Goal: Task Accomplishment & Management: Complete application form

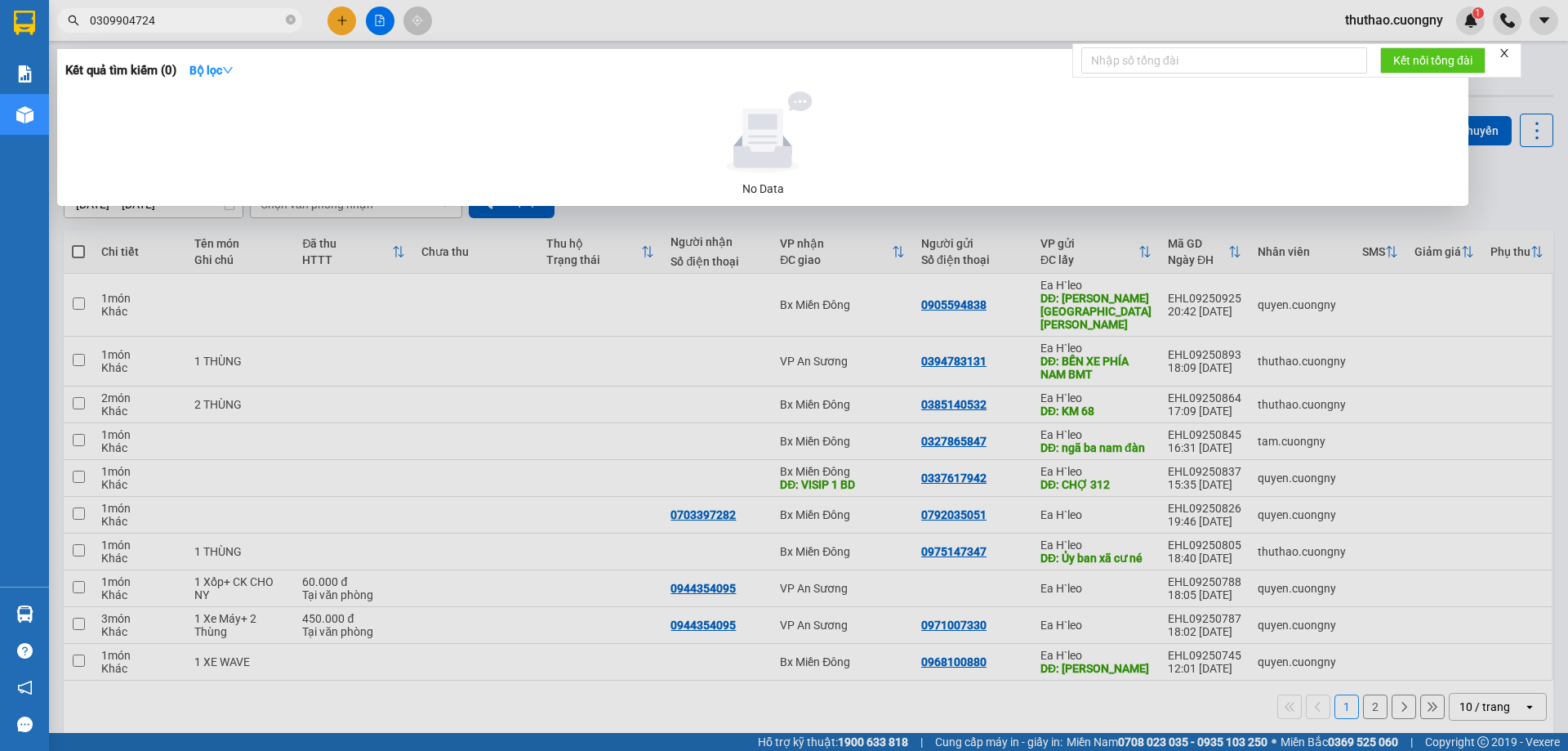
click at [104, 11] on input "0309904724" at bounding box center [186, 20] width 192 height 18
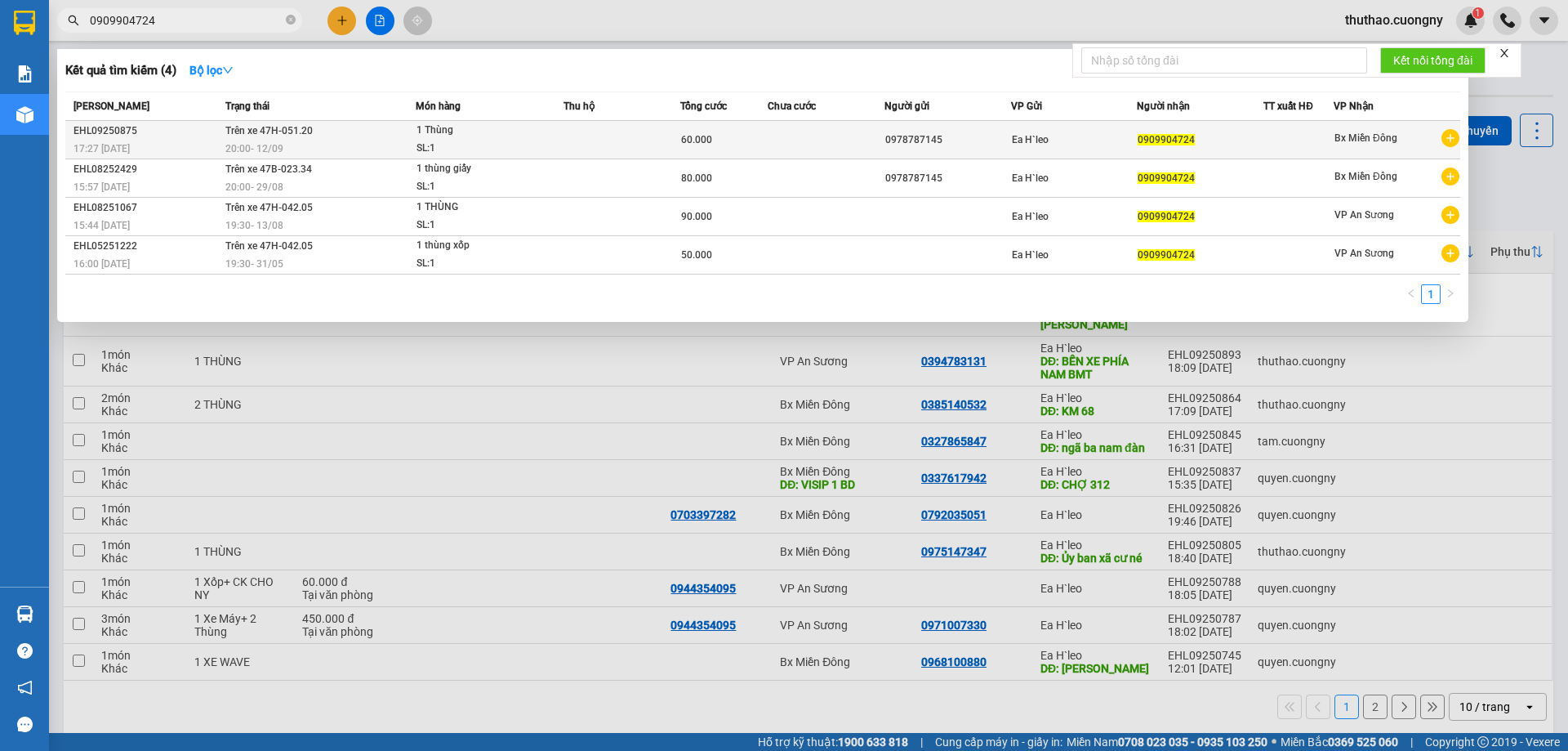
type input "0909904724"
click at [345, 134] on td "Trên xe 47H-051.20 20:00 [DATE]" at bounding box center [318, 140] width 194 height 38
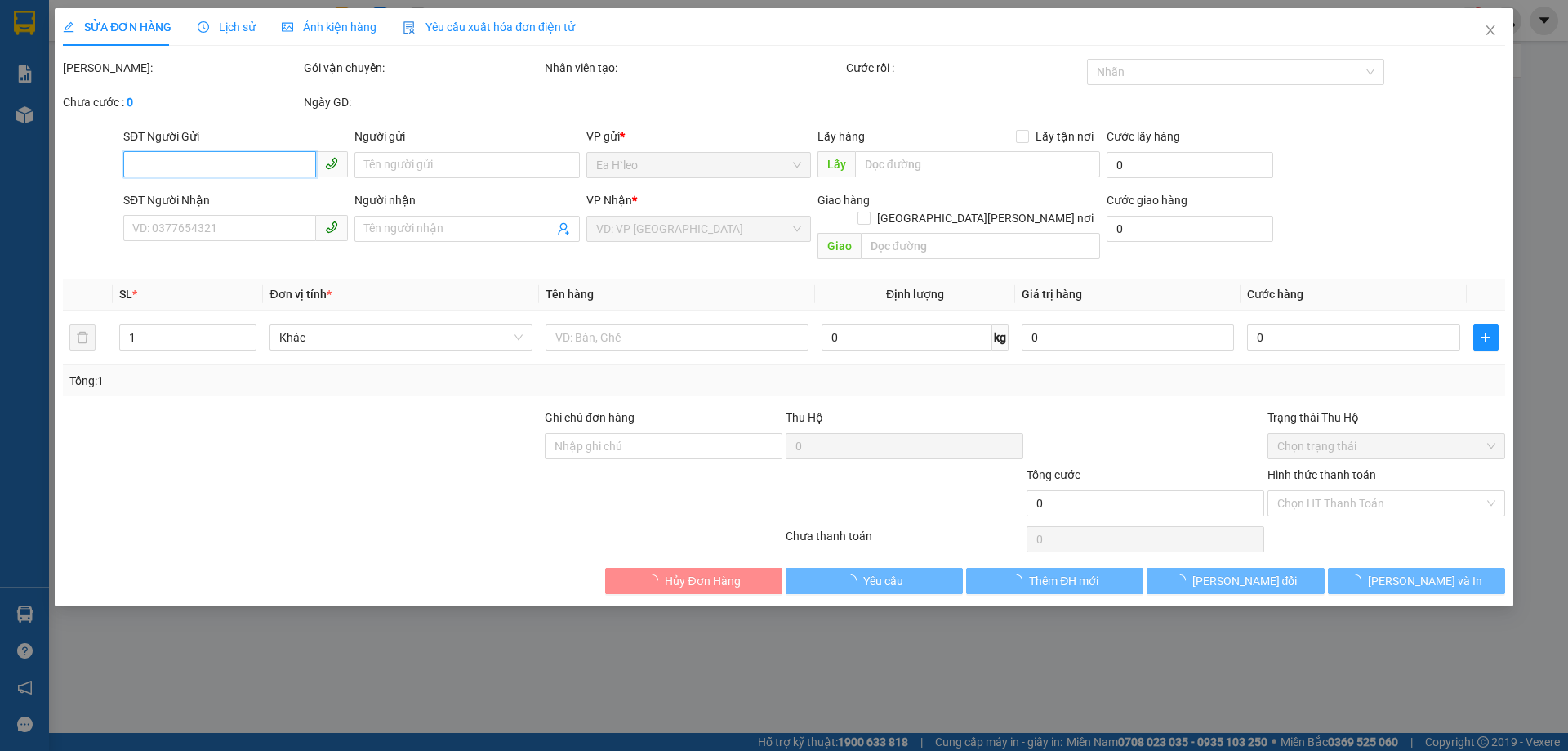
type input "0978787145"
type input "0909904724"
type input "60.000"
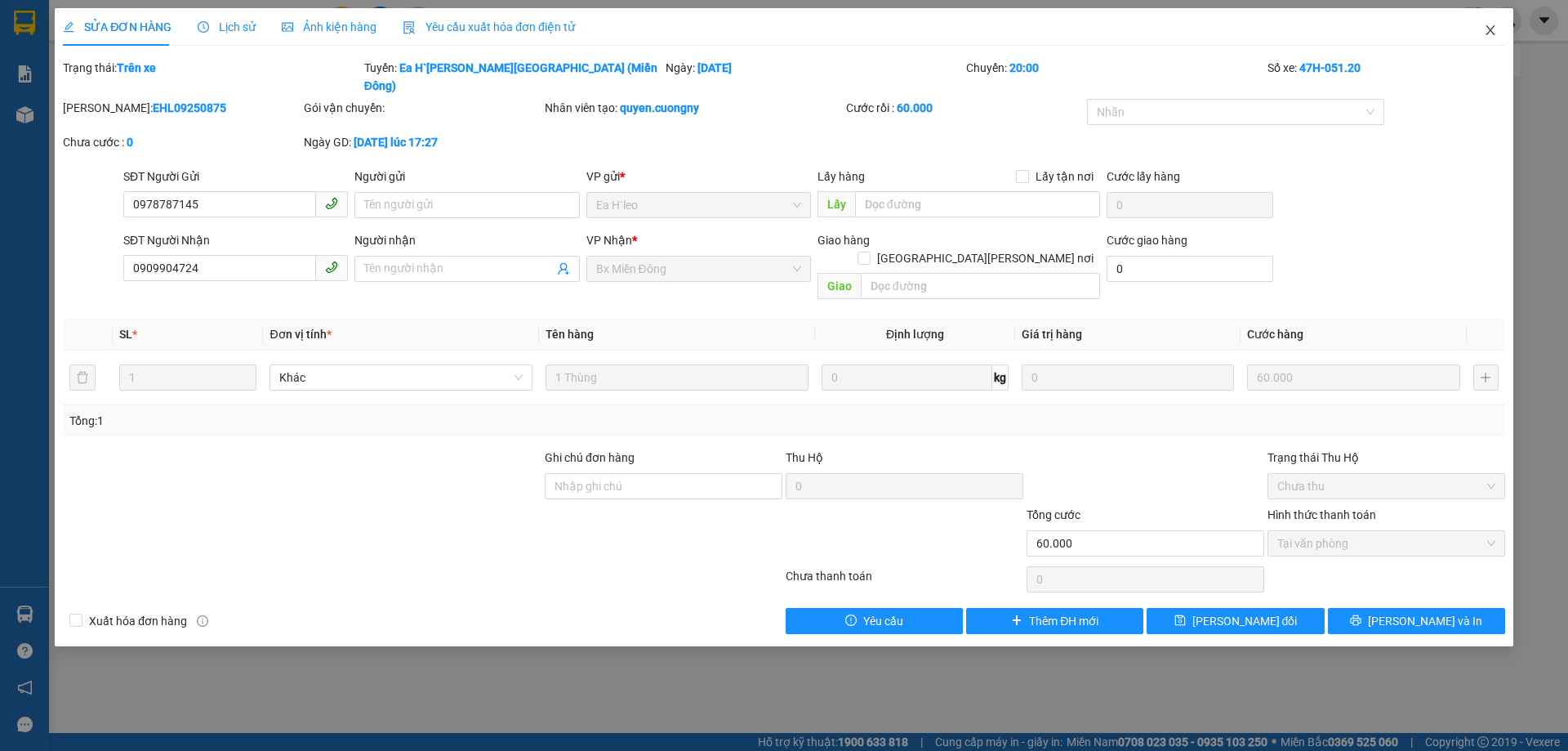
click at [1486, 26] on icon "close" at bounding box center [1490, 29] width 13 height 13
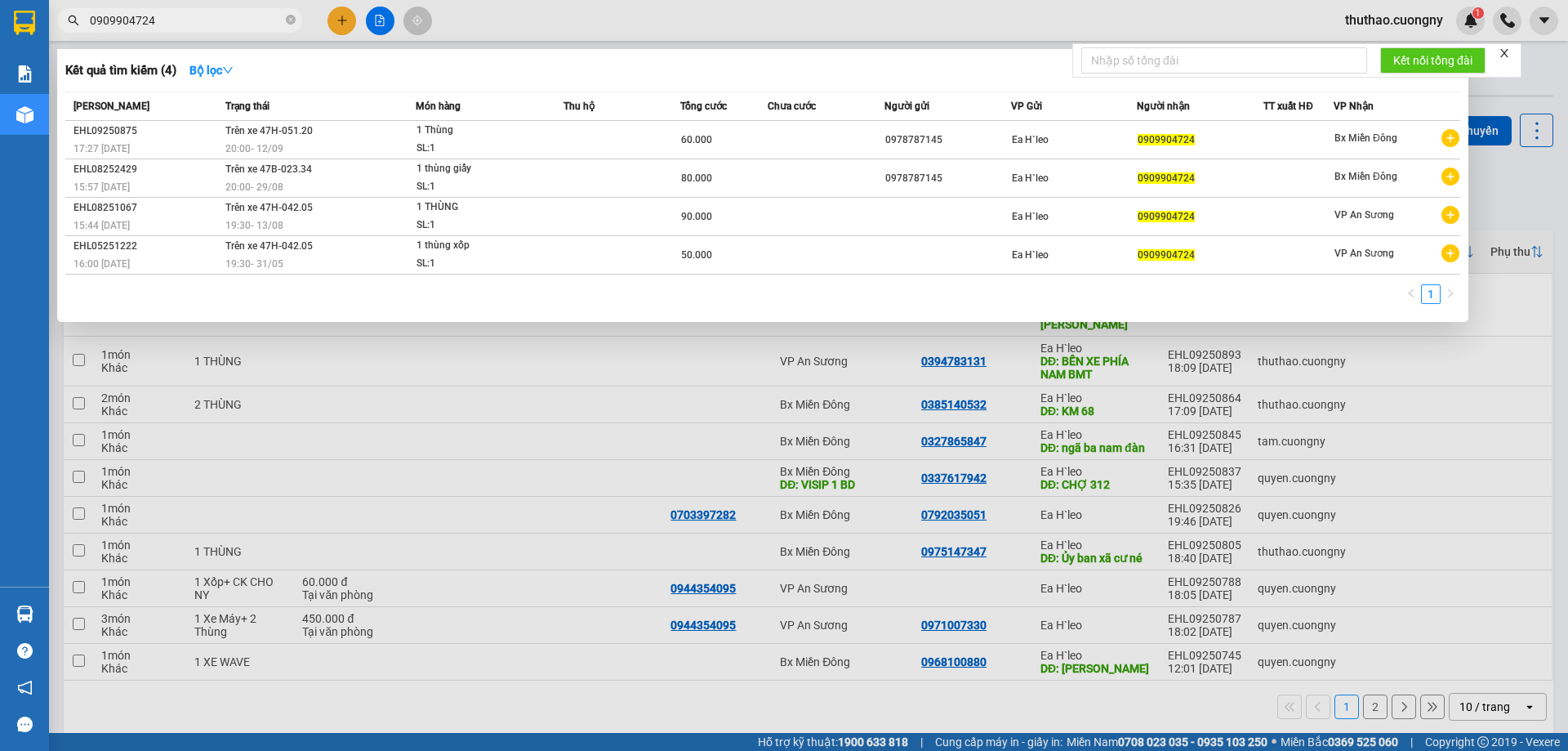
drag, startPoint x: 225, startPoint y: 19, endPoint x: 0, endPoint y: 60, distance: 228.7
click at [0, 60] on section "Kết quả [PERSON_NAME] ( 4 ) Bộ lọc Mã ĐH Trạng thái Món hàng Thu hộ [PERSON_NAM…" at bounding box center [784, 376] width 1568 height 751
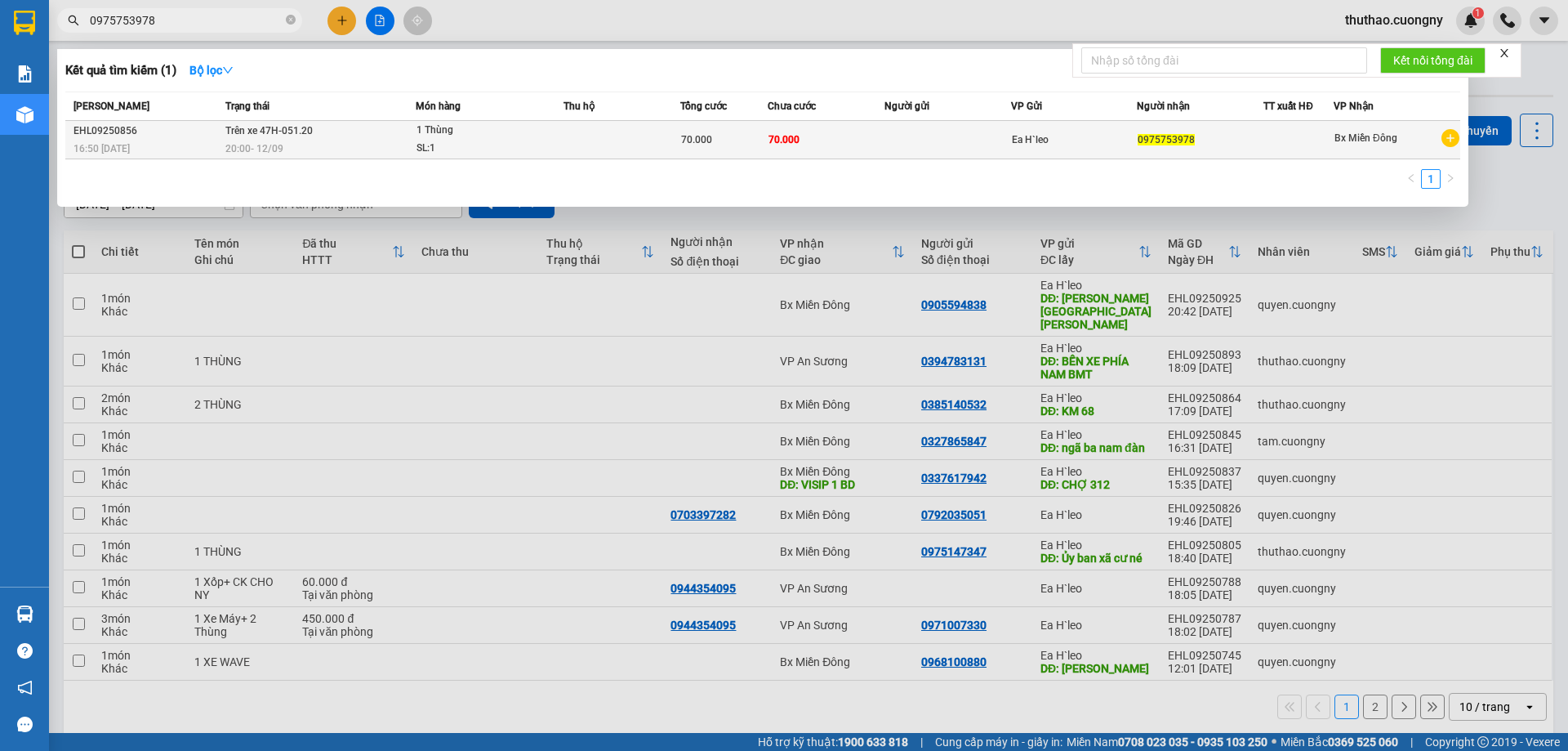
type input "0975753978"
click at [530, 131] on div "1 Thùng" at bounding box center [478, 130] width 122 height 18
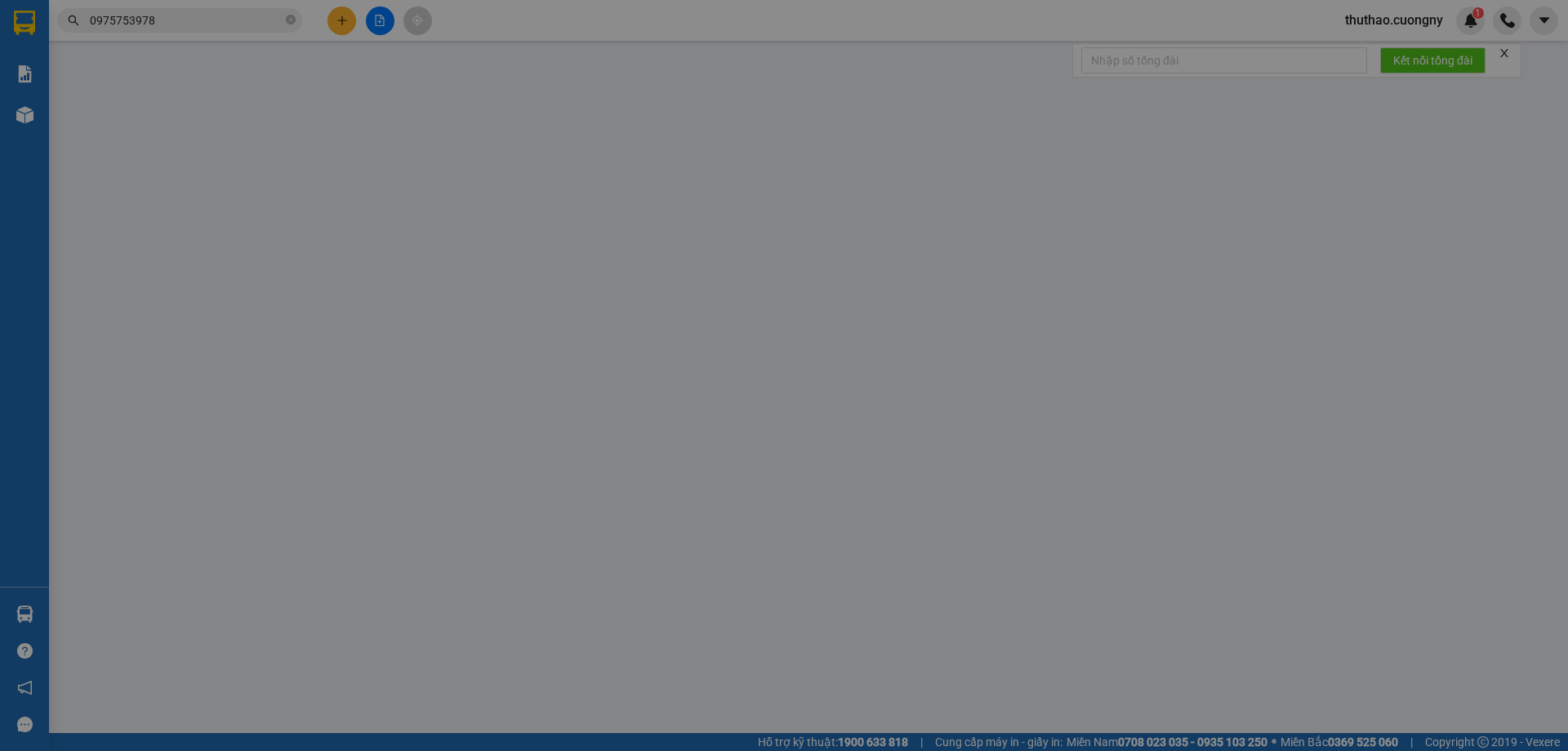
type input "0975753978"
type input "70.000"
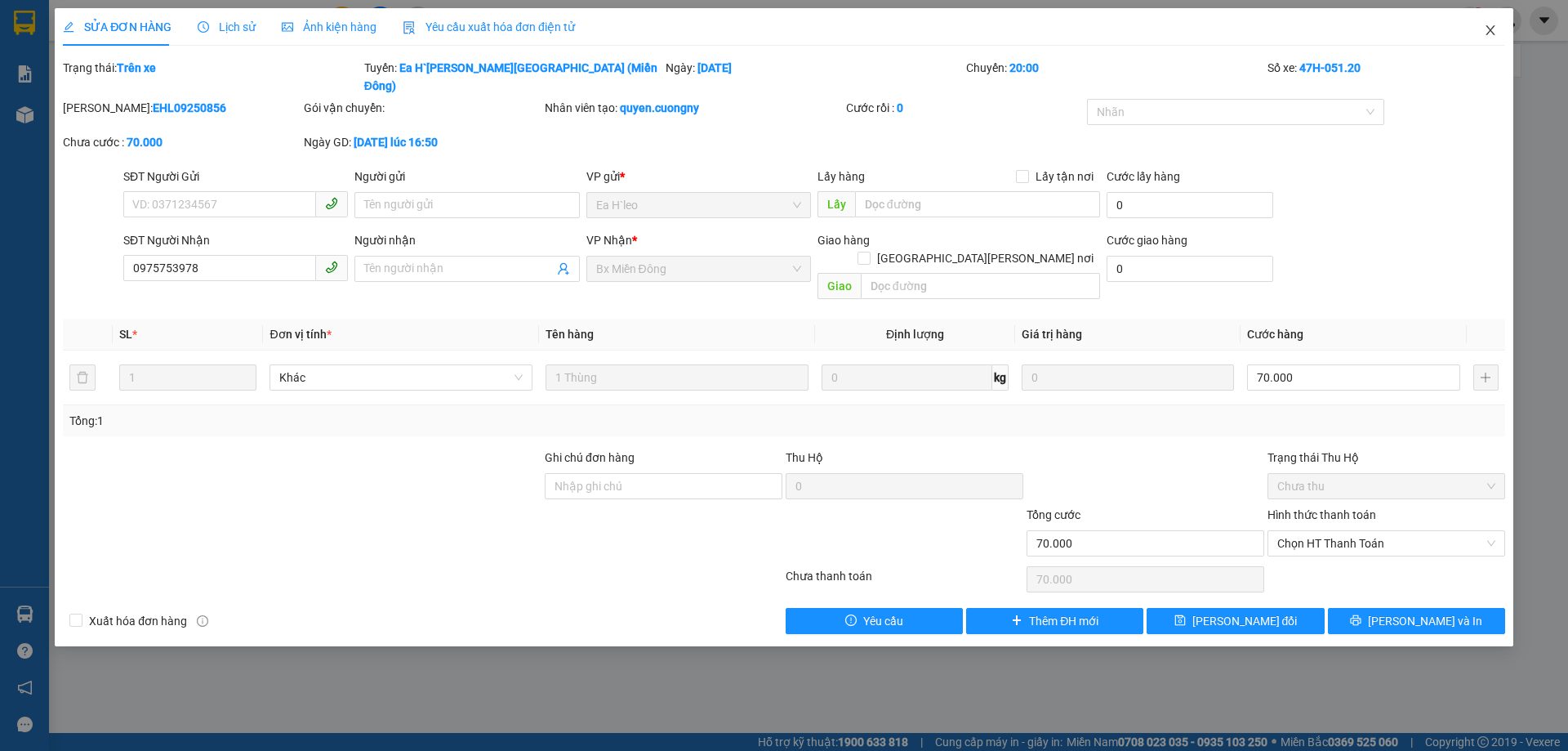
click at [1490, 30] on icon "close" at bounding box center [1490, 29] width 9 height 10
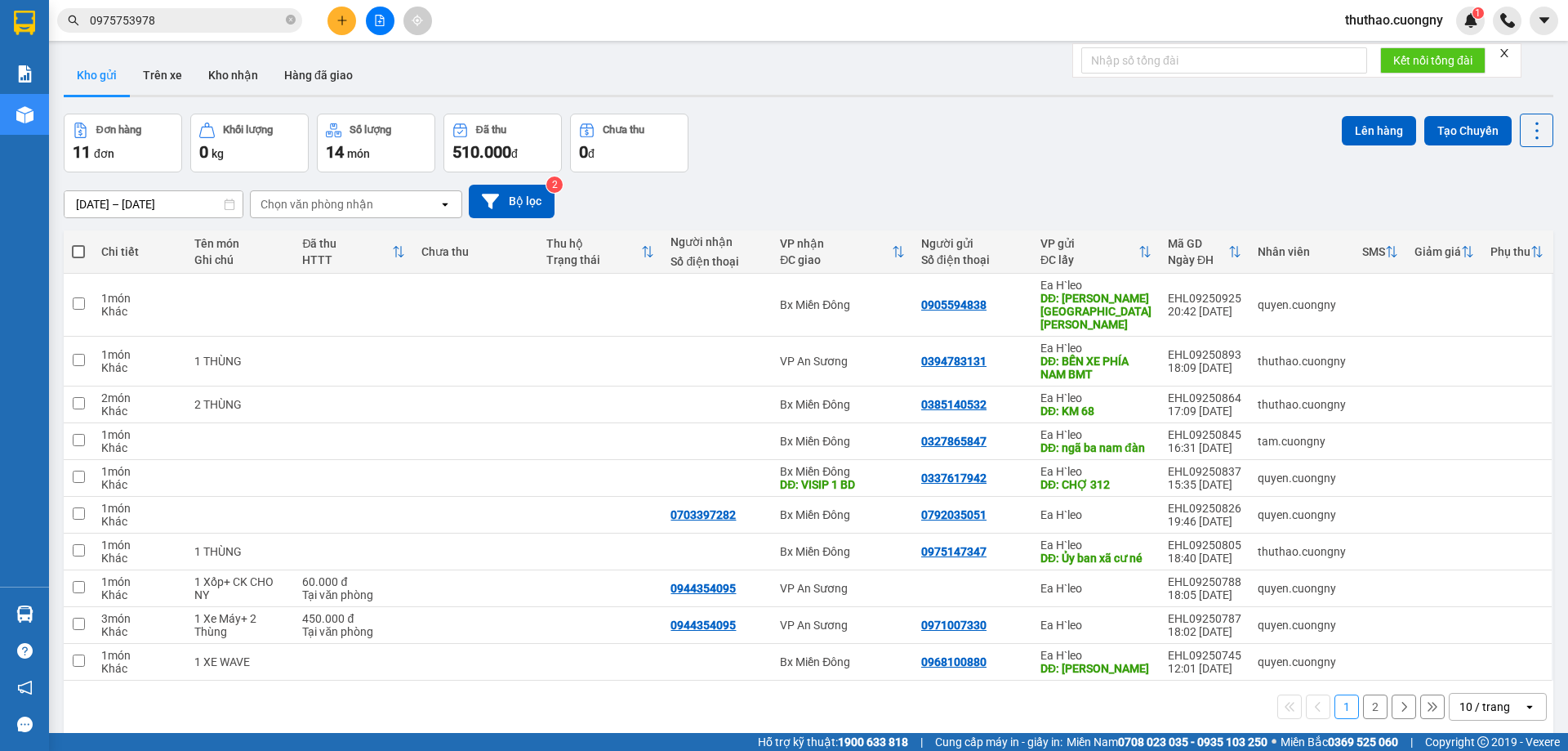
click at [238, 22] on input "0975753978" at bounding box center [186, 20] width 192 height 18
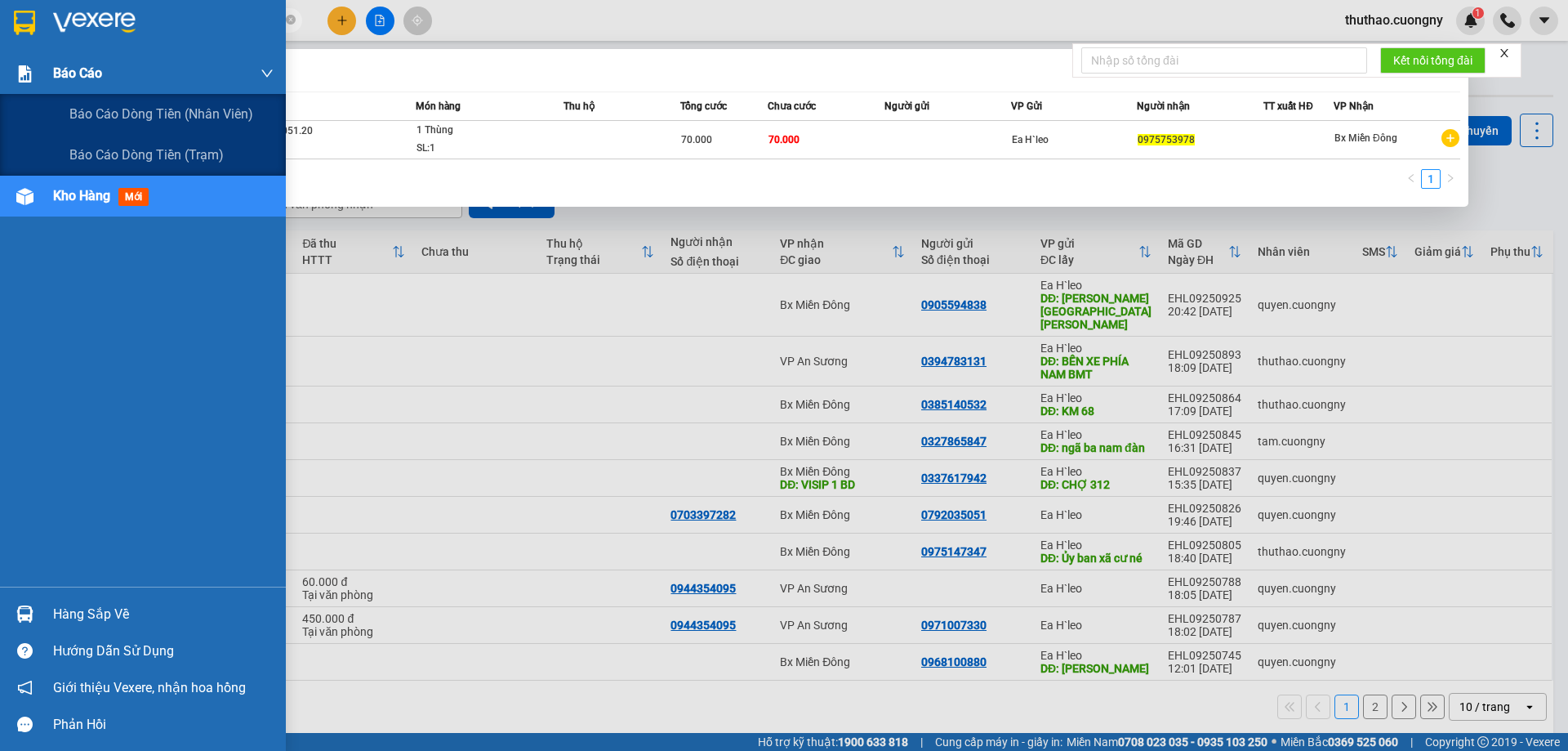
click at [0, 72] on section "Kết quả [PERSON_NAME] ( 1 ) Bộ lọc Mã ĐH Trạng thái Món hàng Thu hộ [PERSON_NAM…" at bounding box center [784, 376] width 1568 height 751
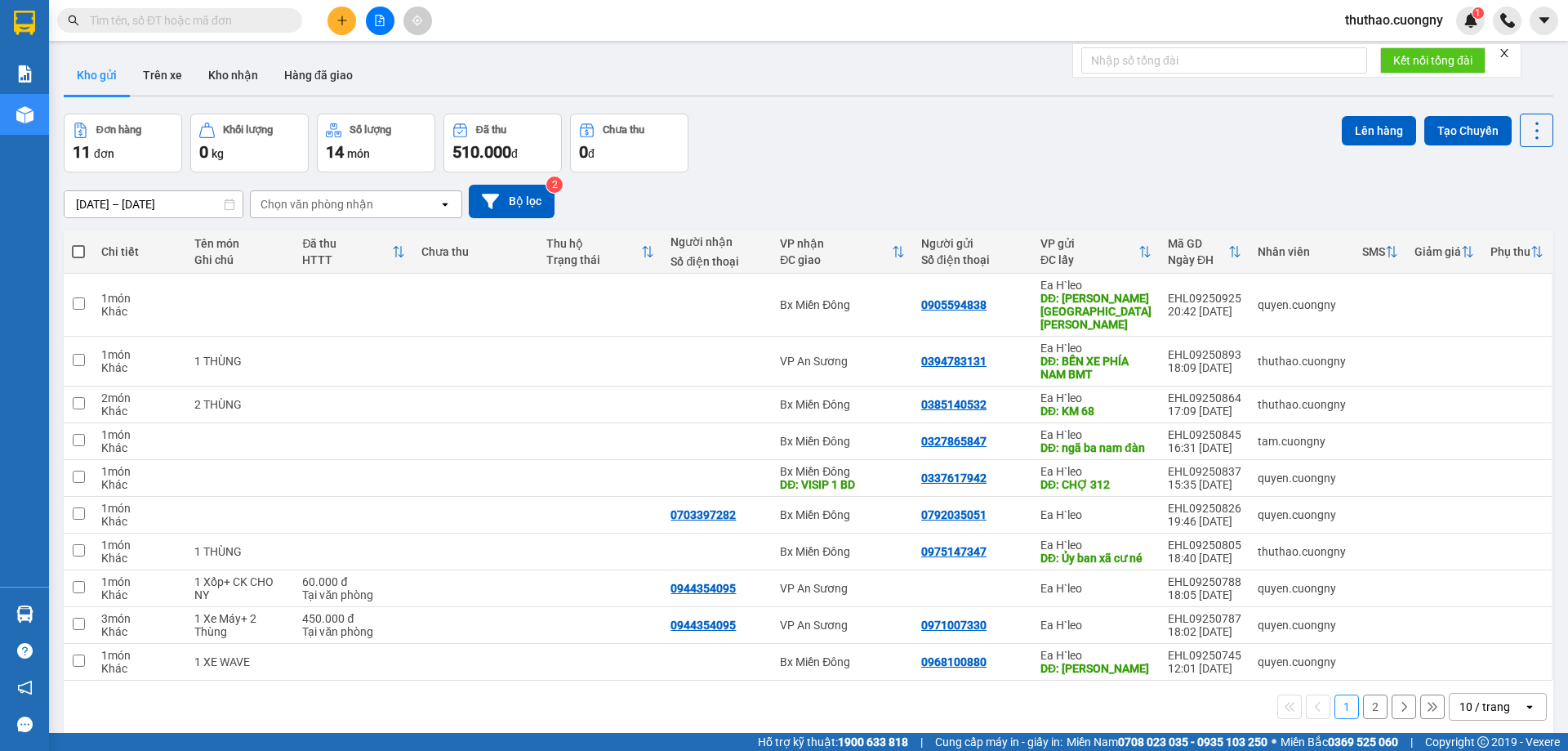
paste input "0918036381"
type input "0918036381"
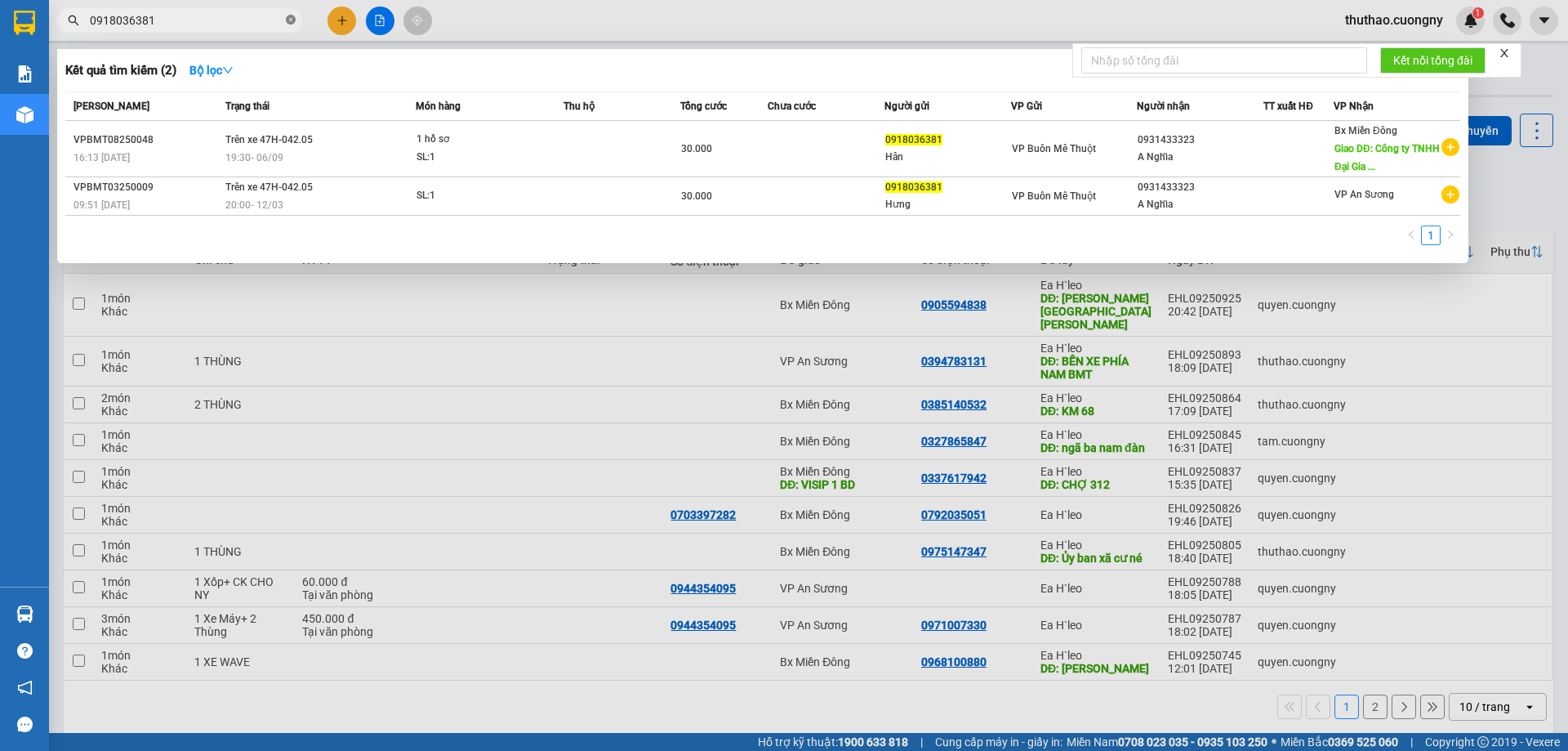
click at [288, 15] on span at bounding box center [290, 21] width 10 height 16
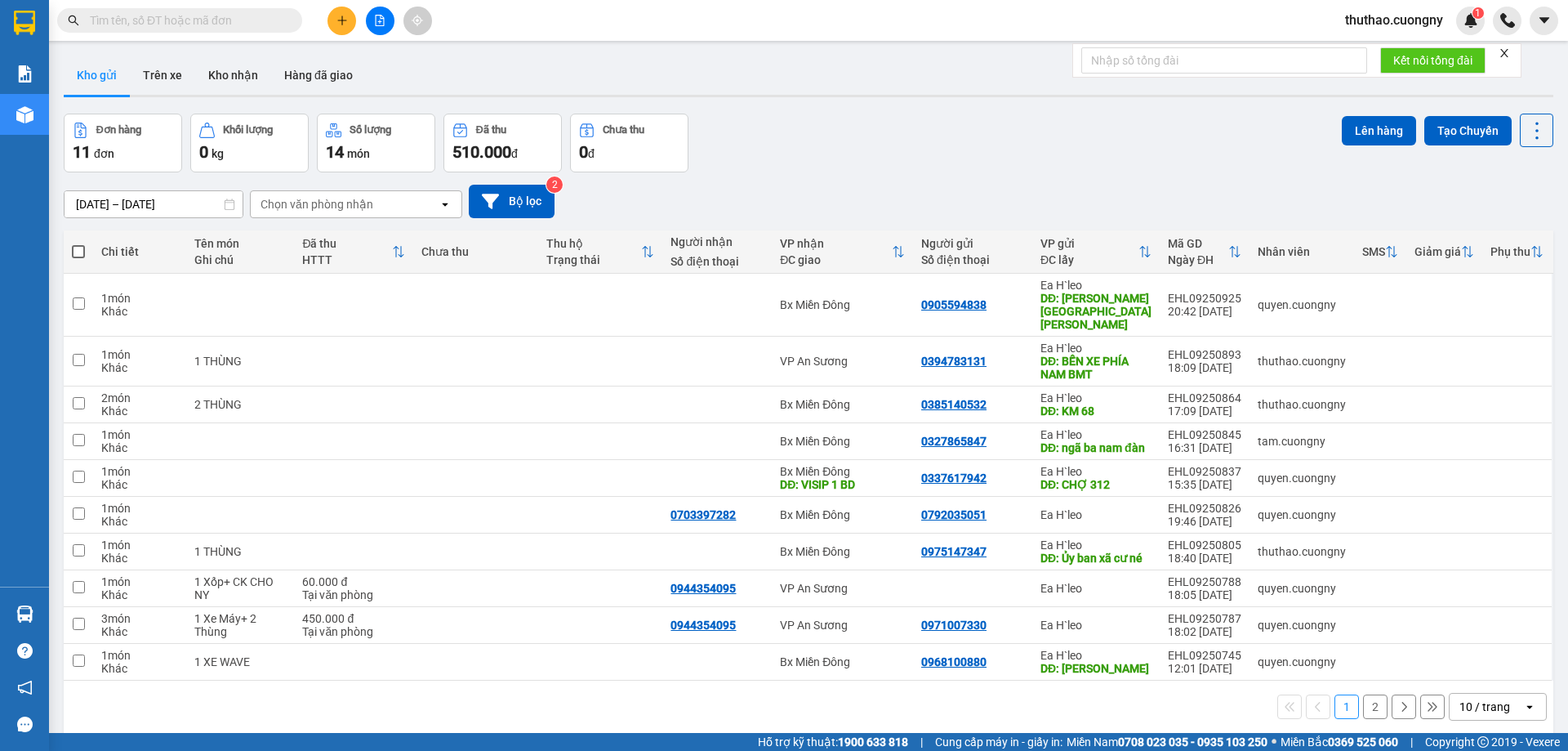
click at [205, 14] on input "text" at bounding box center [186, 20] width 192 height 18
click at [217, 13] on input "text" at bounding box center [186, 20] width 192 height 18
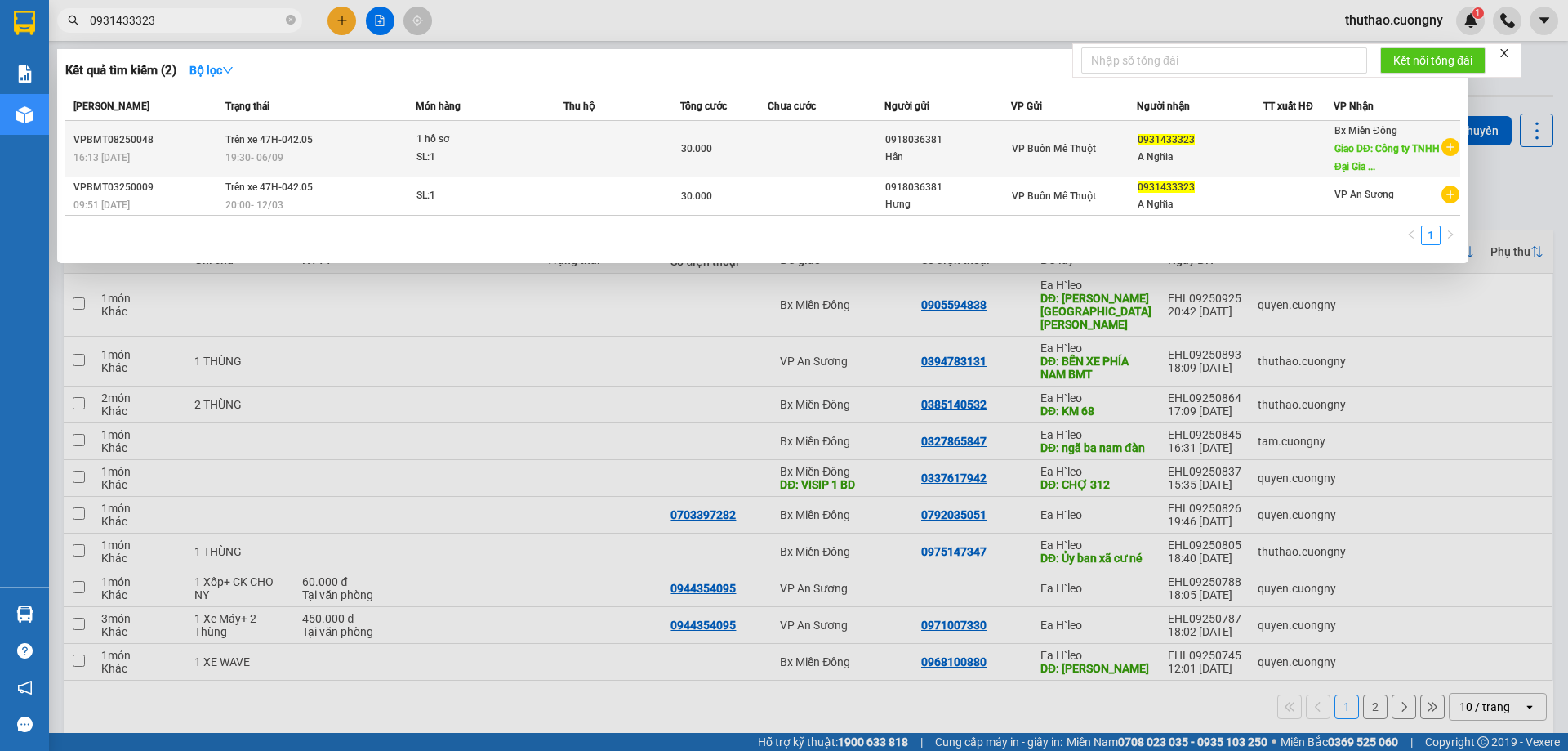
type input "0931433323"
click at [725, 161] on td "30.000" at bounding box center [724, 148] width 88 height 56
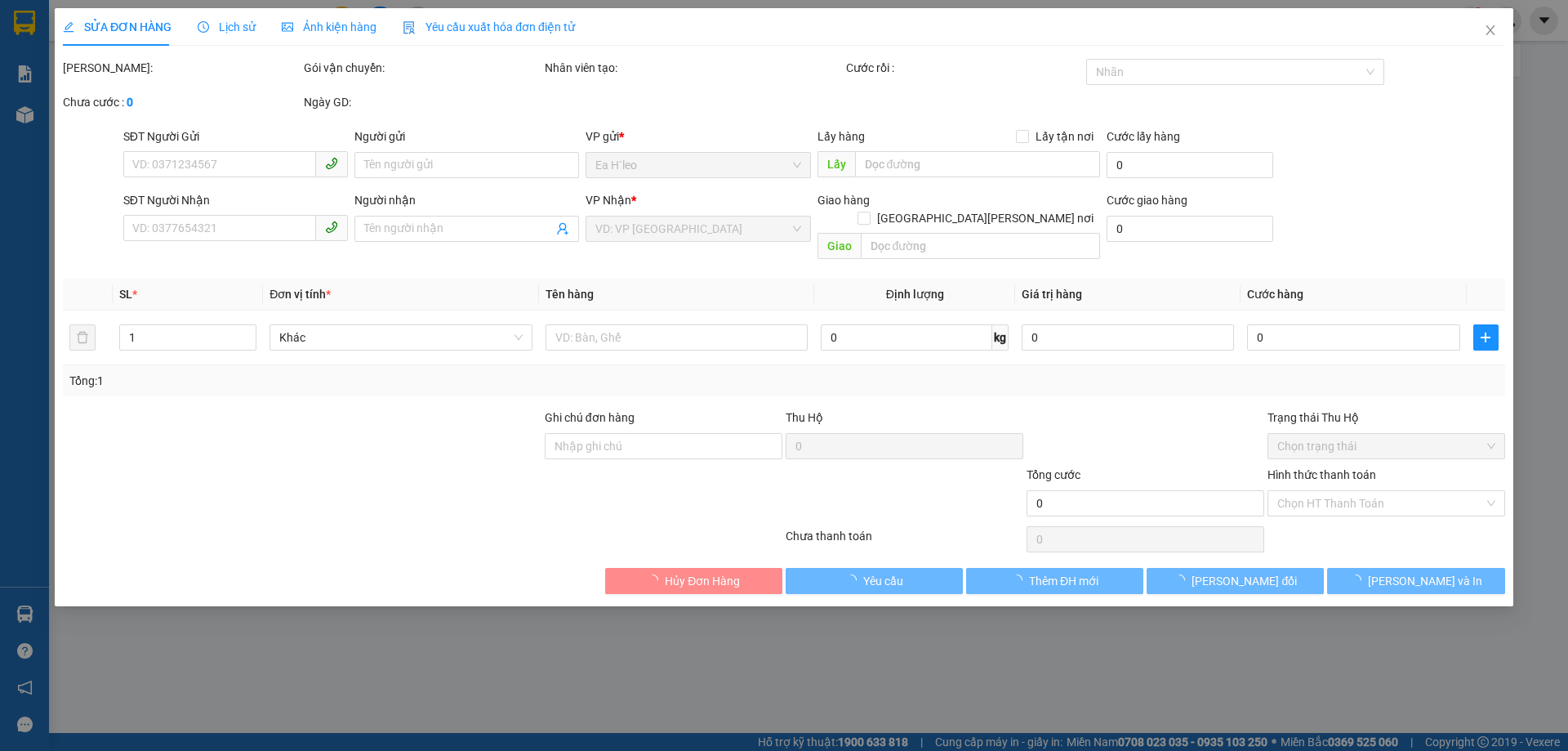
type input "0918036381"
type input "Hân"
type input "0931433323"
type input "A Nghĩa"
type input "Công ty TNHH Đại [PERSON_NAME] . [STREET_ADDRESS][PERSON_NAME][PERSON_NAME][PER…"
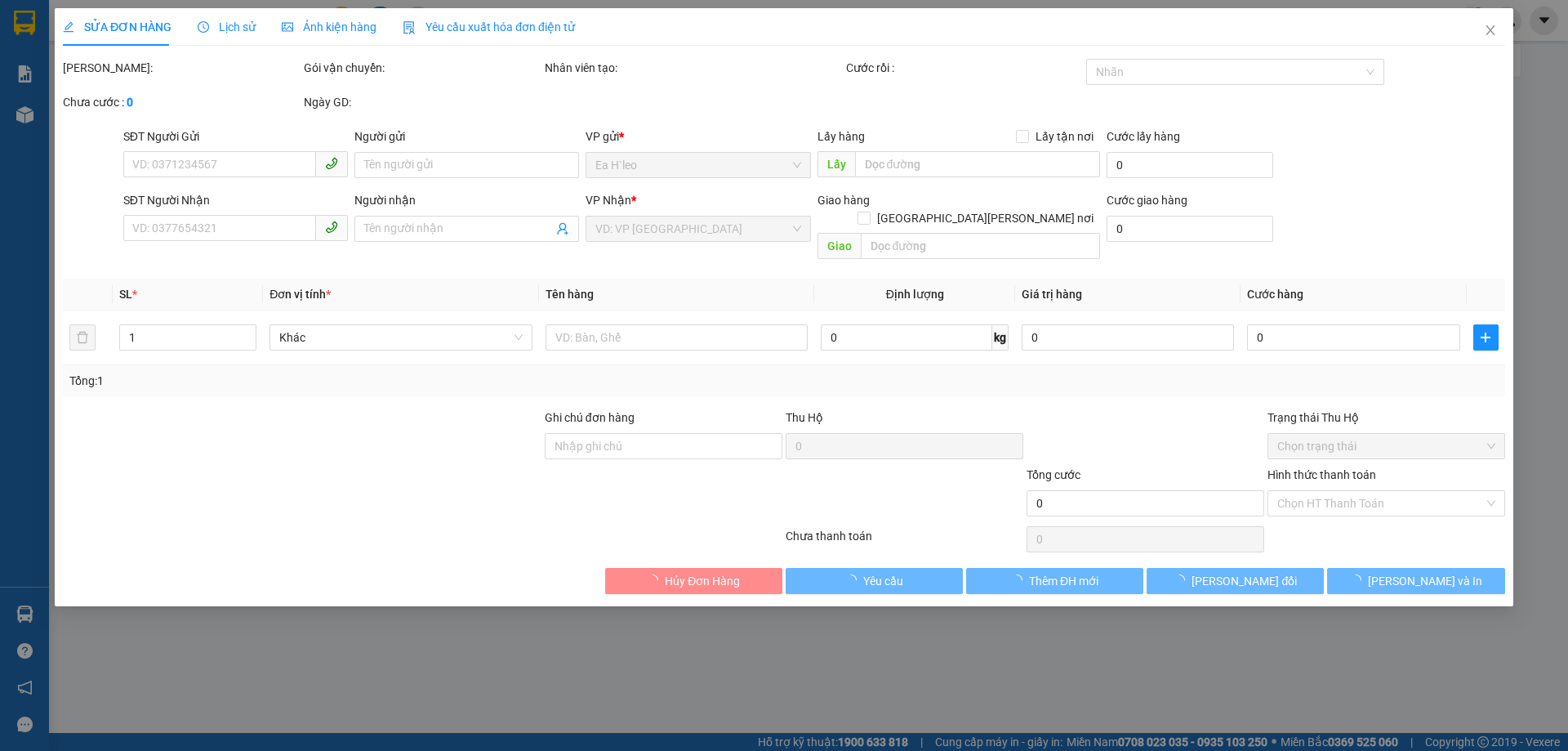
type input "ngày 3/9 gửi xe [PERSON_NAME] khách [PERSON_NAME] 4/9"
type input "30.000"
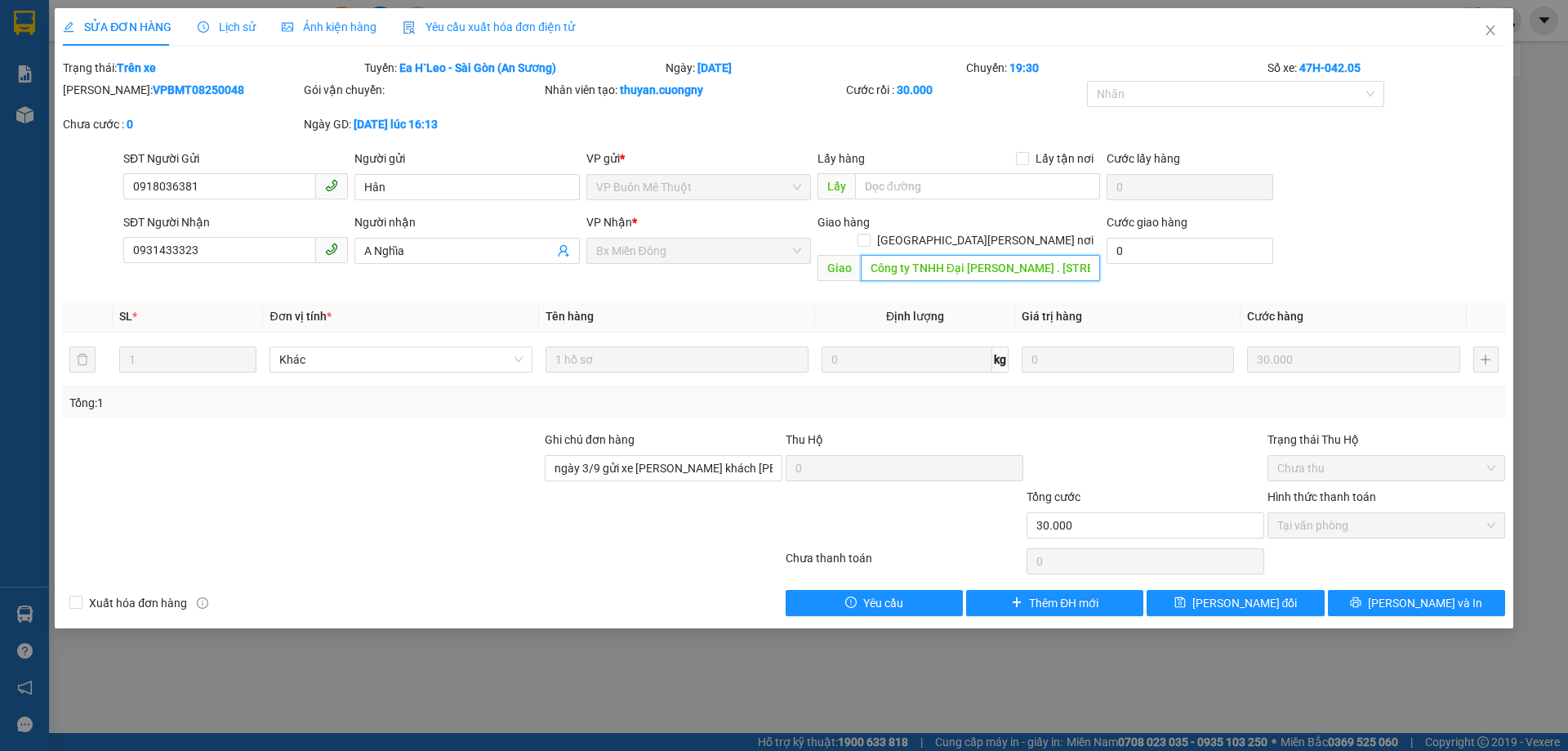
click at [1006, 255] on input "Công ty TNHH Đại [PERSON_NAME] . [STREET_ADDRESS][PERSON_NAME][PERSON_NAME][PER…" at bounding box center [980, 268] width 239 height 26
click at [597, 455] on input "ngày 3/9 gửi xe [PERSON_NAME] khách [PERSON_NAME] 4/9" at bounding box center [664, 468] width 237 height 26
drag, startPoint x: 1378, startPoint y: 62, endPoint x: 1298, endPoint y: 64, distance: 80.0
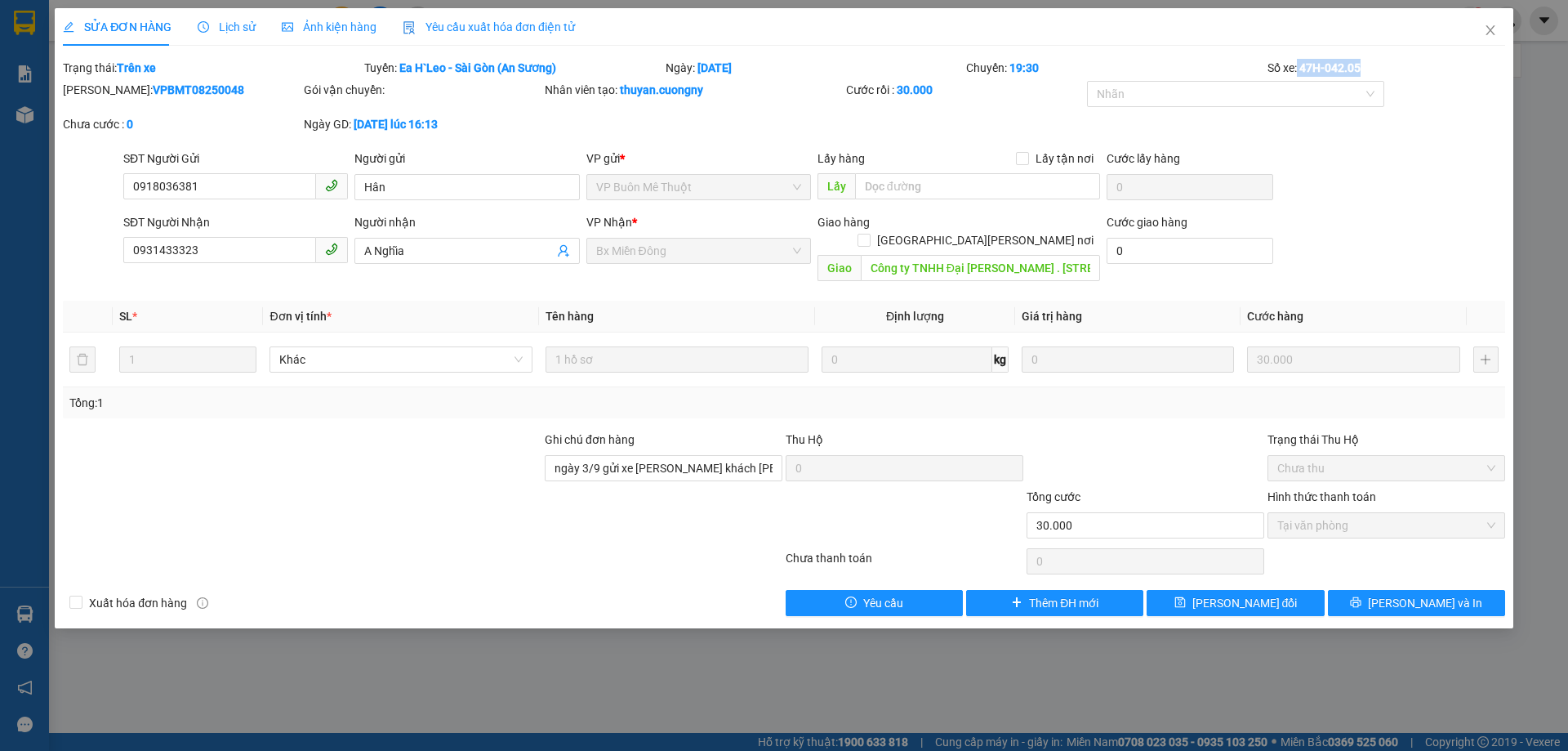
click at [1298, 64] on div "Số xe: 47H-042.05" at bounding box center [1387, 68] width 241 height 18
copy div "47H-042.05"
drag, startPoint x: 582, startPoint y: 526, endPoint x: 584, endPoint y: 511, distance: 15.1
click at [584, 513] on div "Total Paid Fee 30.000 Total UnPaid Fee 0 Cash Collection Total Fee Trạng thái: …" at bounding box center [784, 337] width 1442 height 558
click at [584, 510] on div at bounding box center [664, 517] width 241 height 57
